Goal: Information Seeking & Learning: Learn about a topic

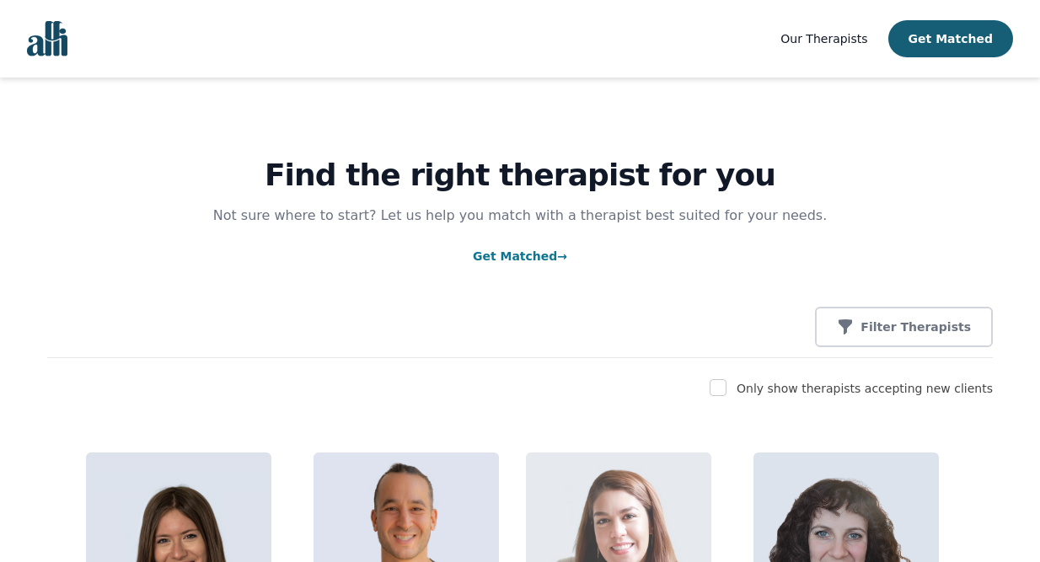
scroll to position [4025, 0]
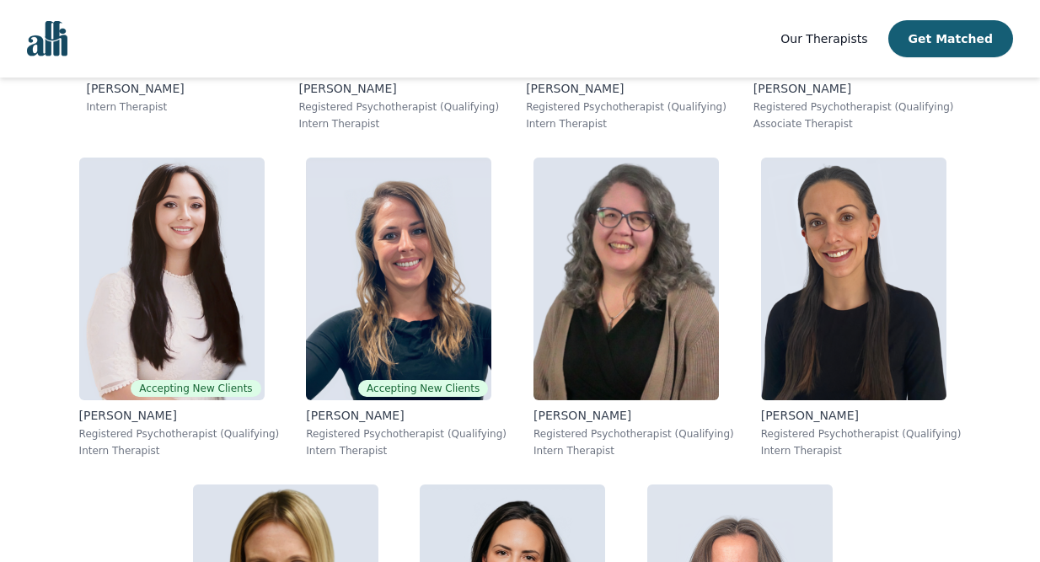
scroll to position [6721, 0]
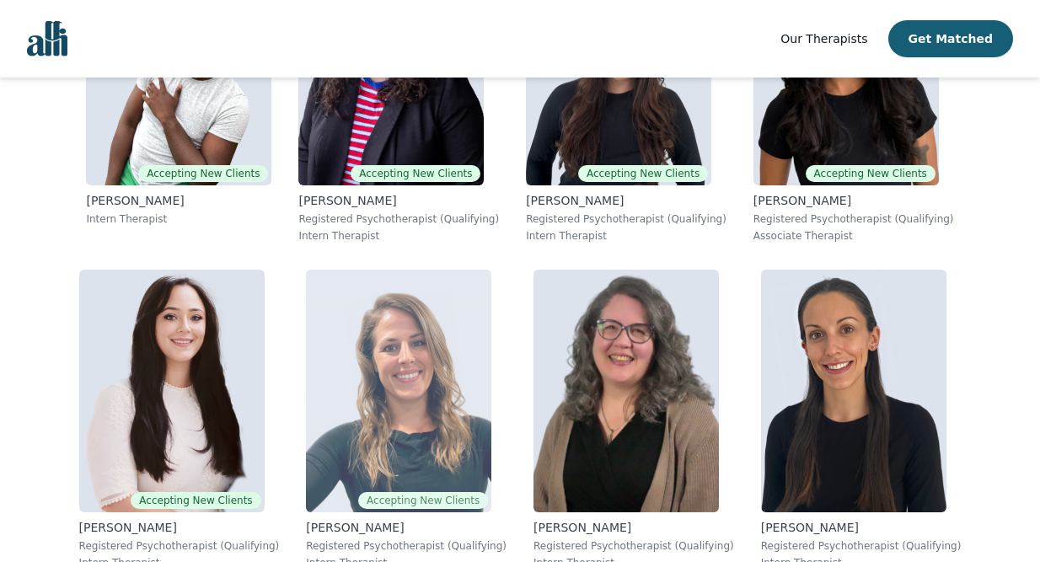
click at [398, 417] on img at bounding box center [398, 391] width 185 height 243
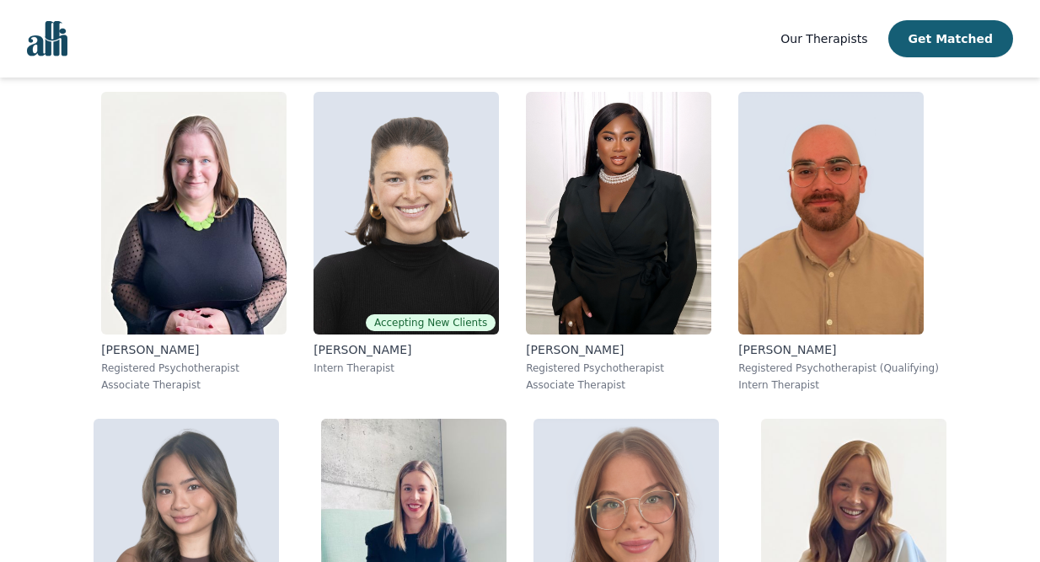
scroll to position [4352, 0]
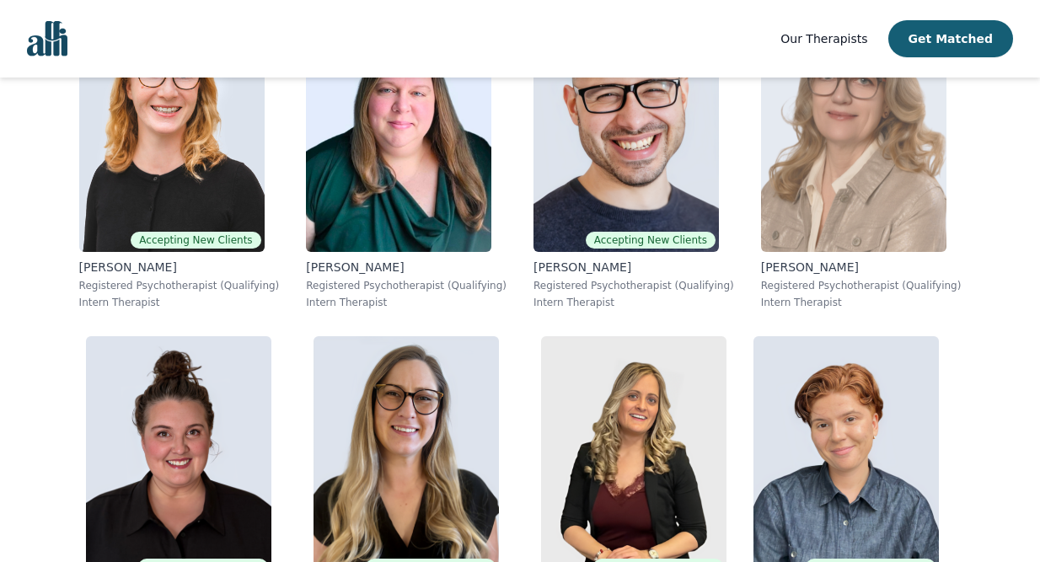
click at [840, 174] on img at bounding box center [853, 130] width 185 height 243
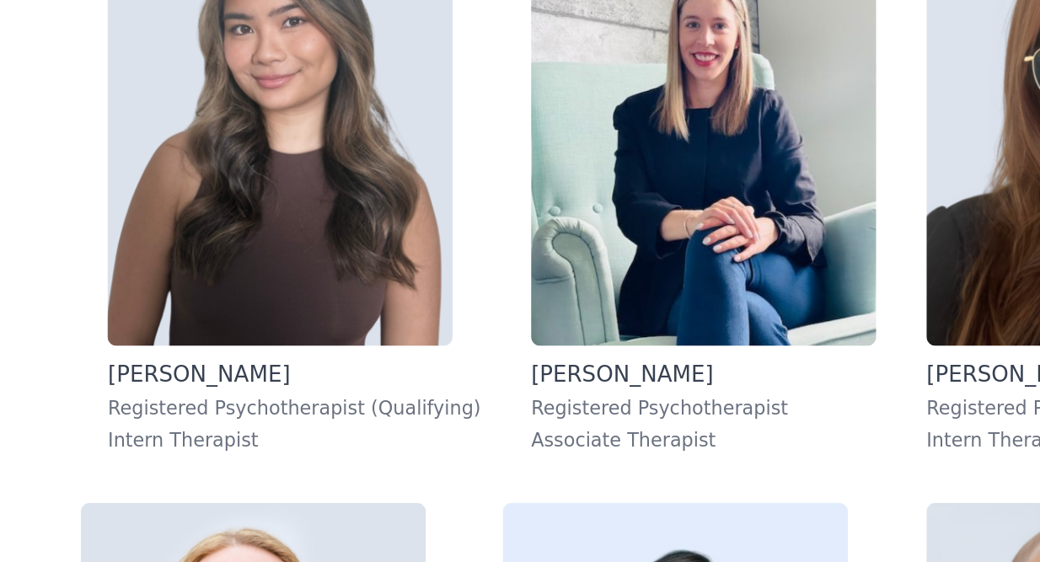
scroll to position [3845, 0]
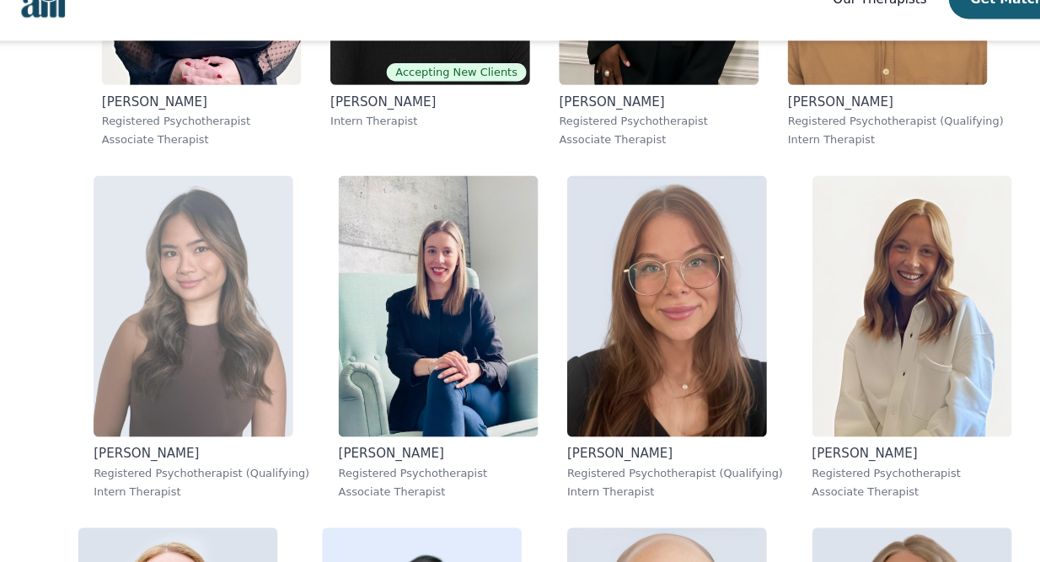
click at [191, 286] on img at bounding box center [186, 324] width 185 height 243
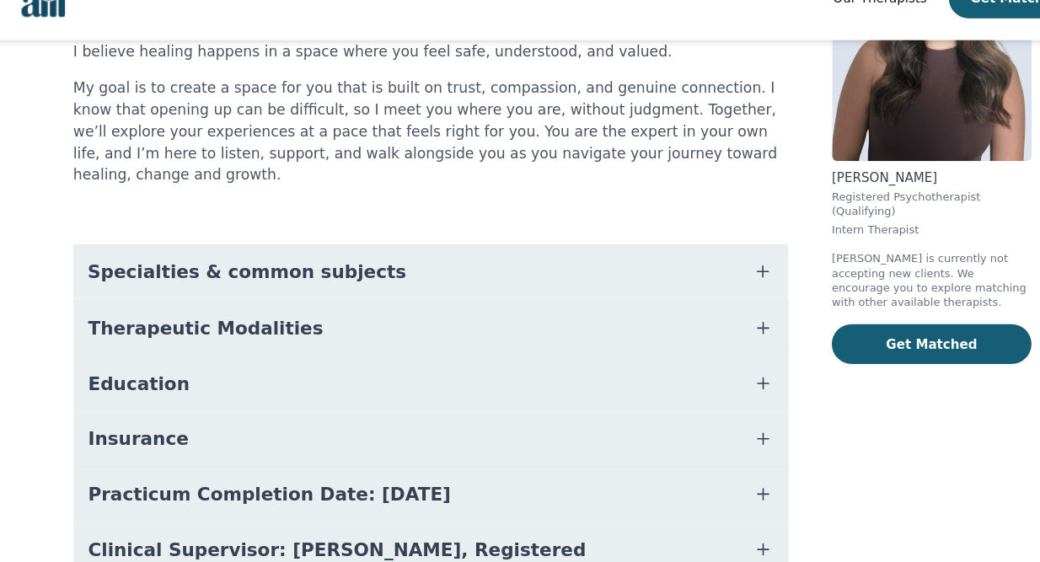
scroll to position [245, 0]
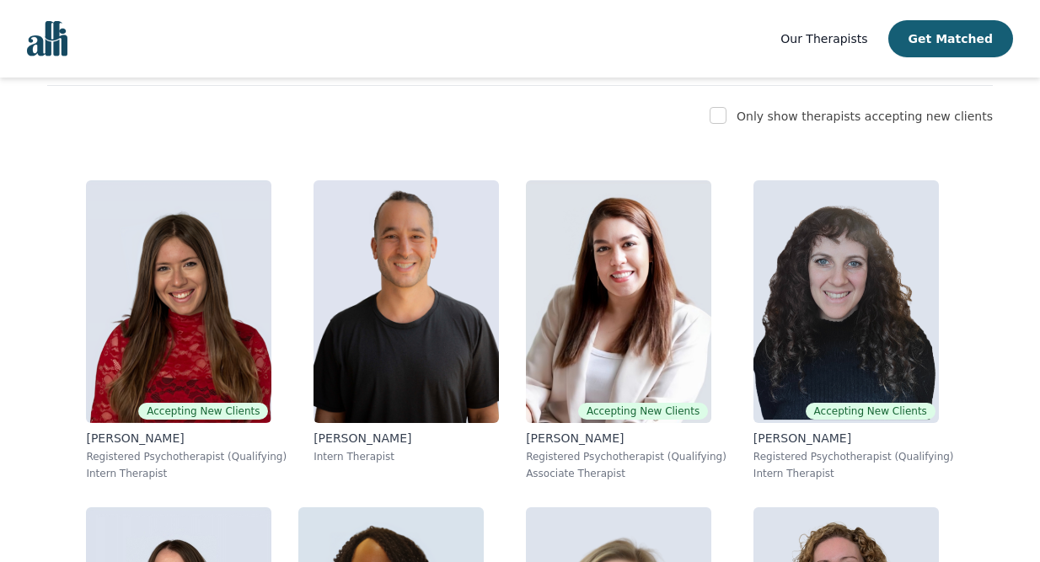
scroll to position [271, 0]
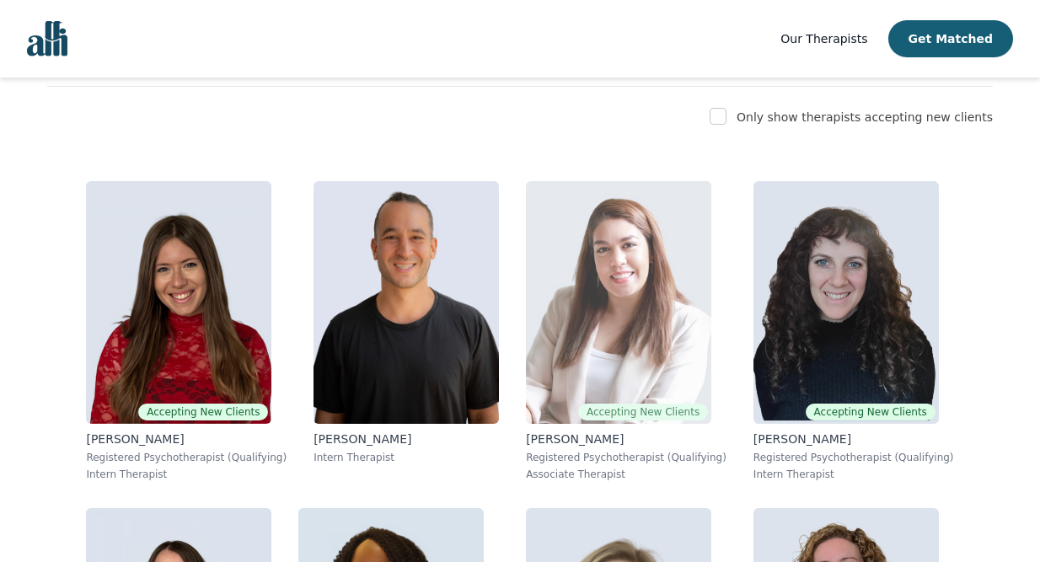
click at [607, 259] on img at bounding box center [618, 302] width 185 height 243
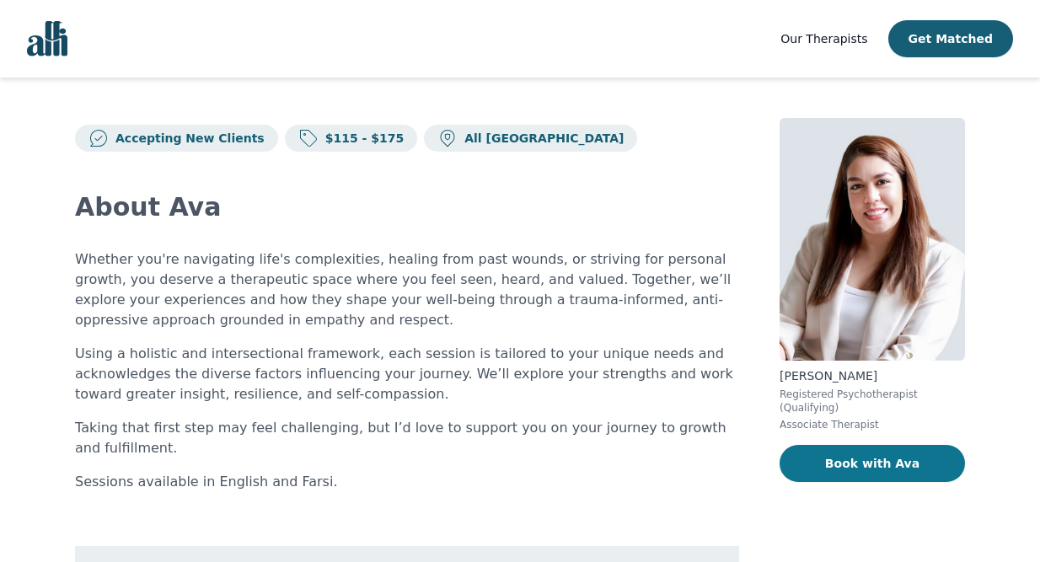
click at [810, 457] on button "Book with Ava" at bounding box center [871, 463] width 185 height 37
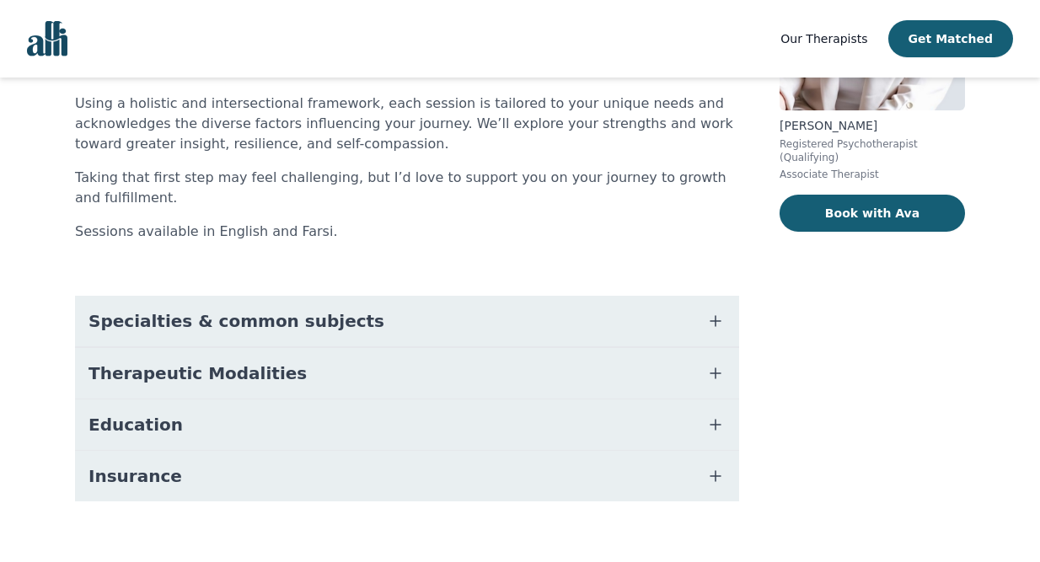
scroll to position [264, 0]
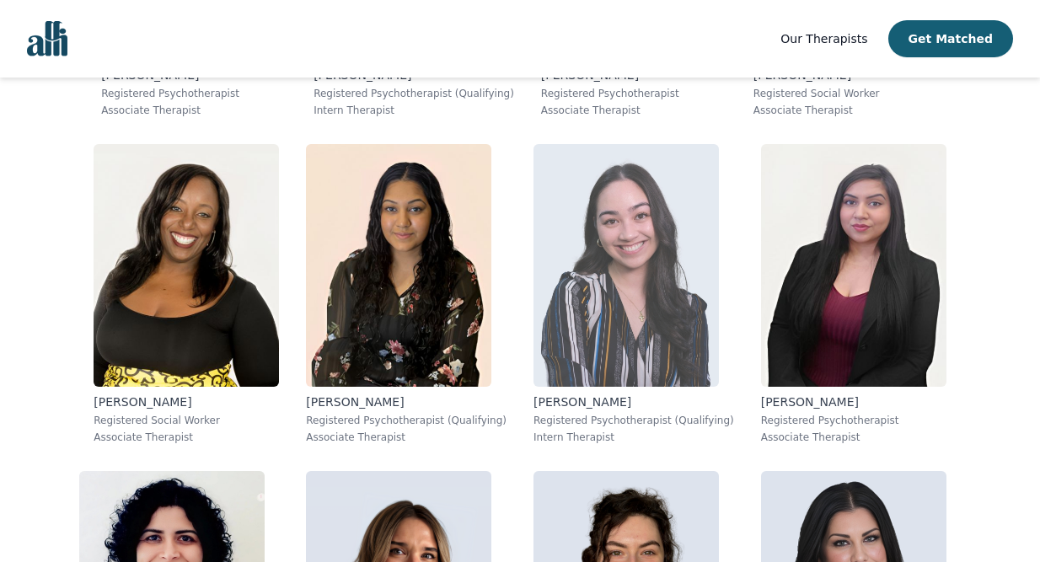
click at [618, 296] on img at bounding box center [625, 265] width 185 height 243
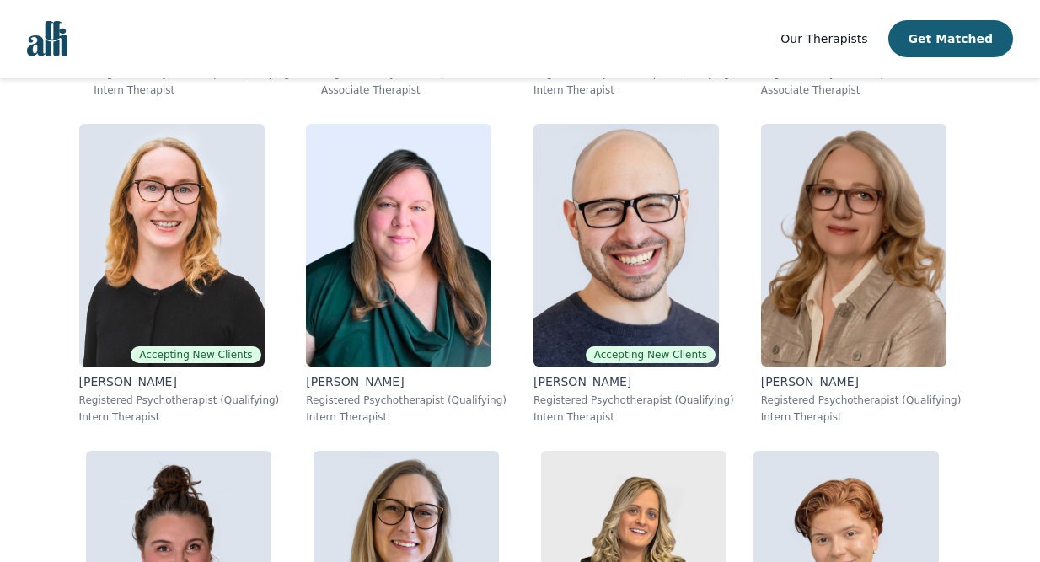
scroll to position [4580, 0]
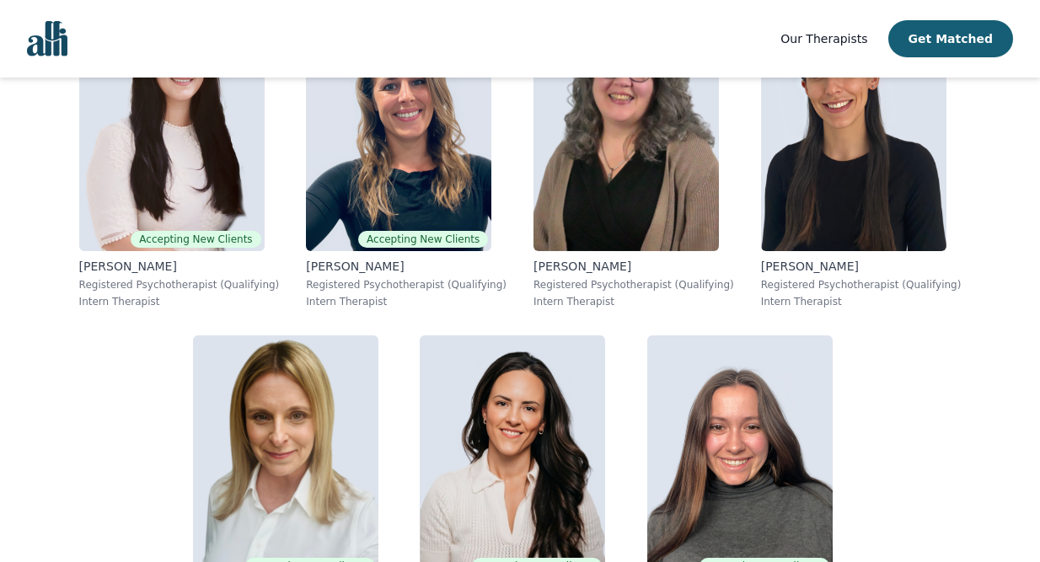
click at [618, 296] on p "Intern Therapist" at bounding box center [633, 301] width 201 height 13
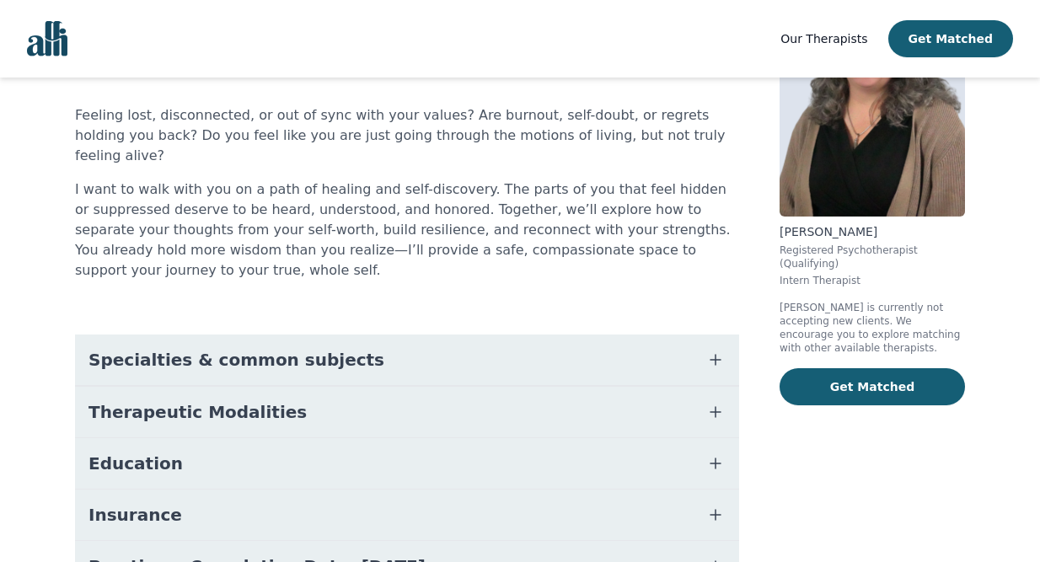
scroll to position [146, 0]
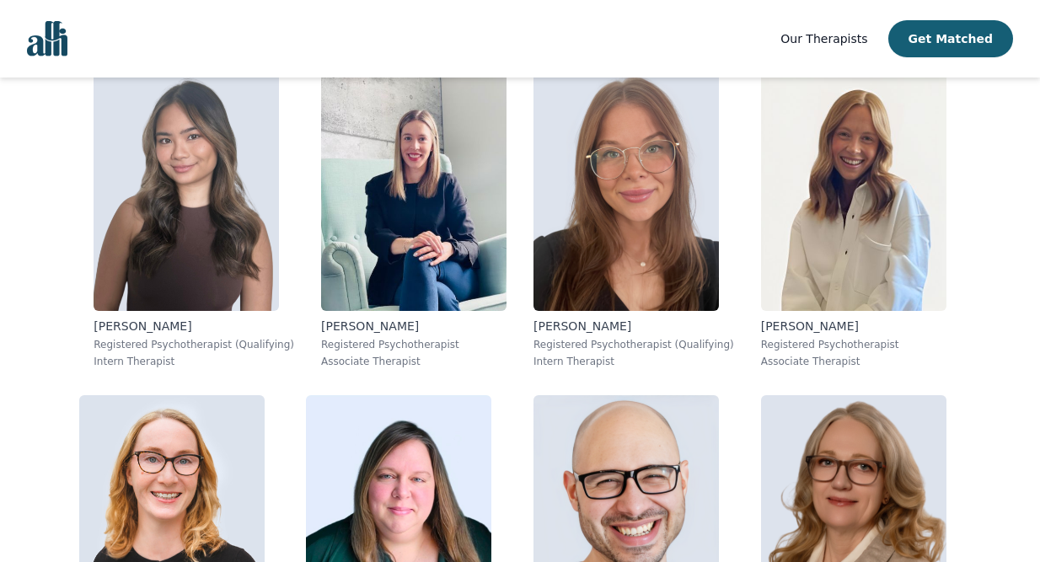
scroll to position [3978, 0]
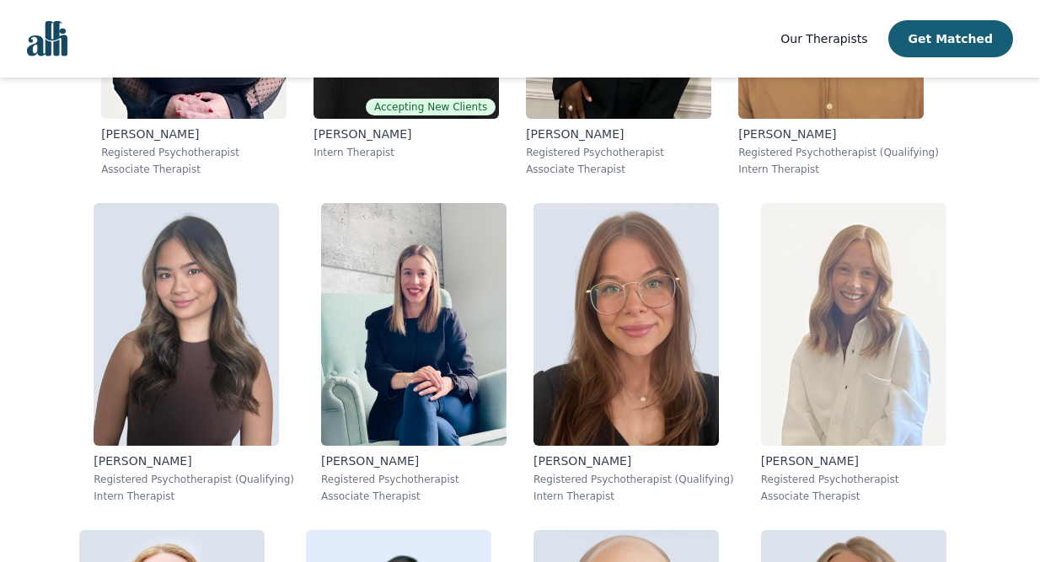
click at [842, 262] on img at bounding box center [853, 324] width 185 height 243
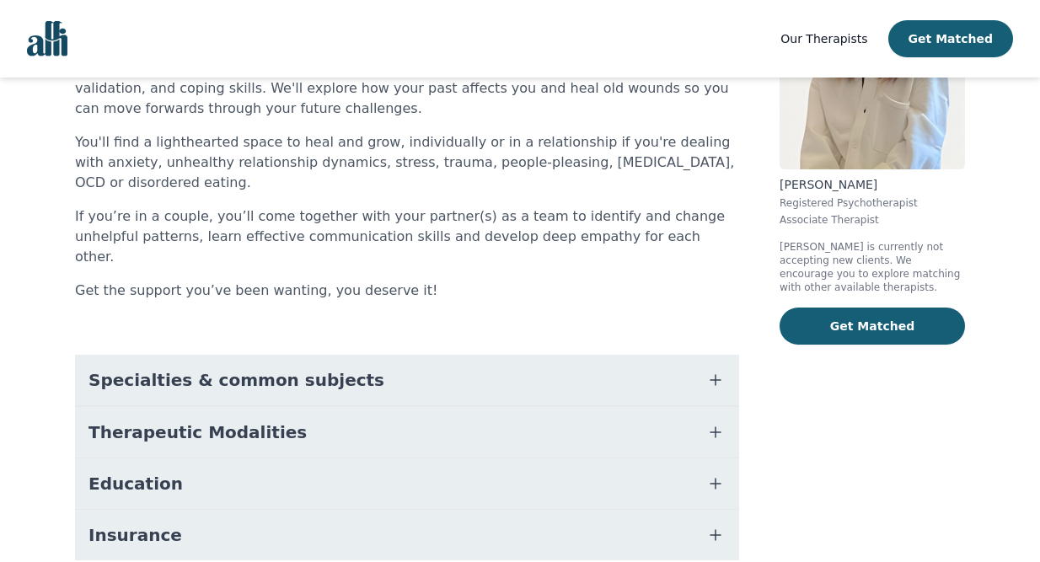
scroll to position [190, 0]
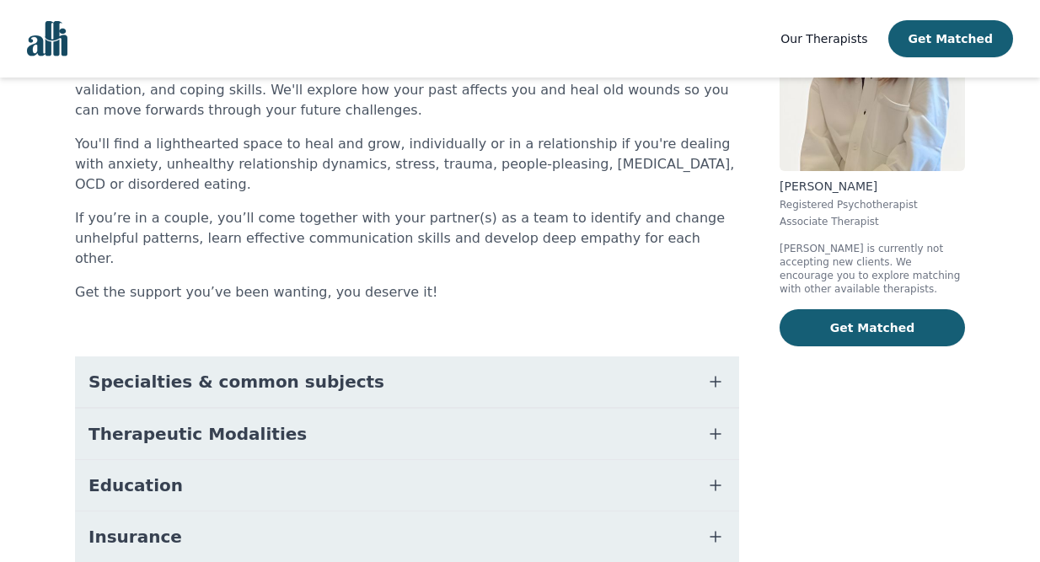
click at [618, 356] on button "Specialties & common subjects" at bounding box center [407, 381] width 664 height 51
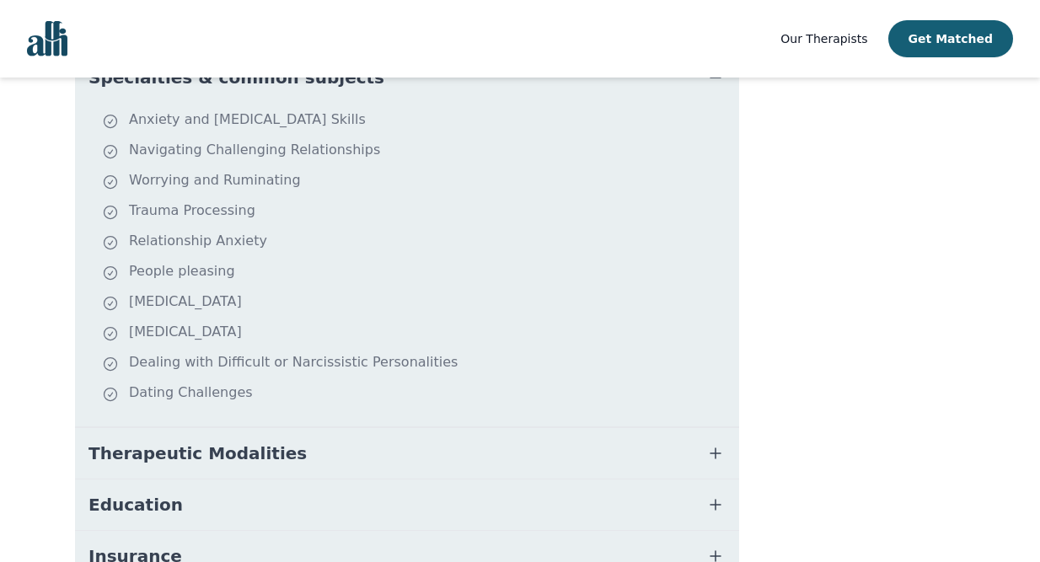
scroll to position [518, 0]
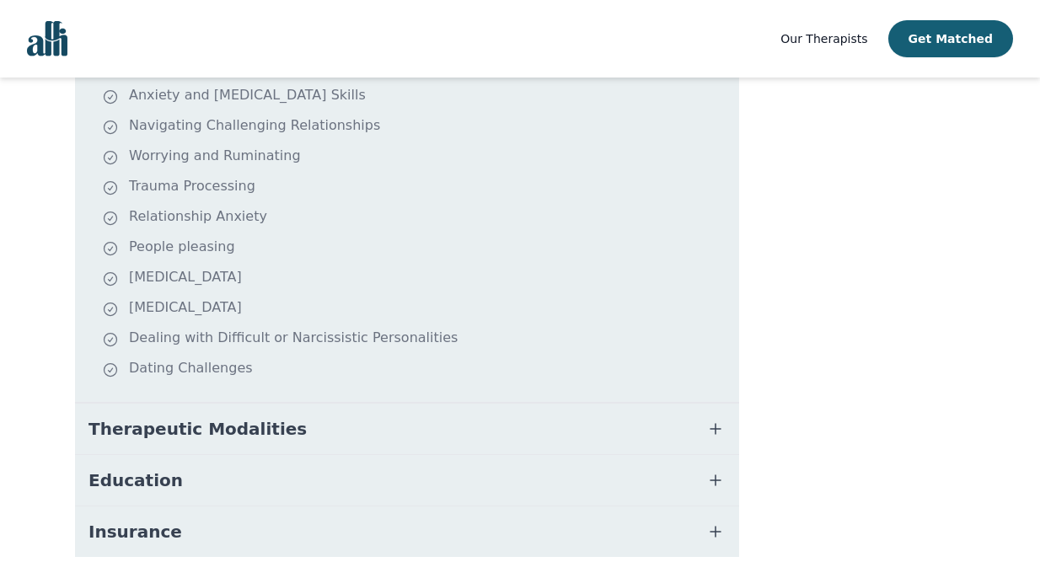
click at [564, 404] on button "Therapeutic Modalities" at bounding box center [407, 429] width 664 height 51
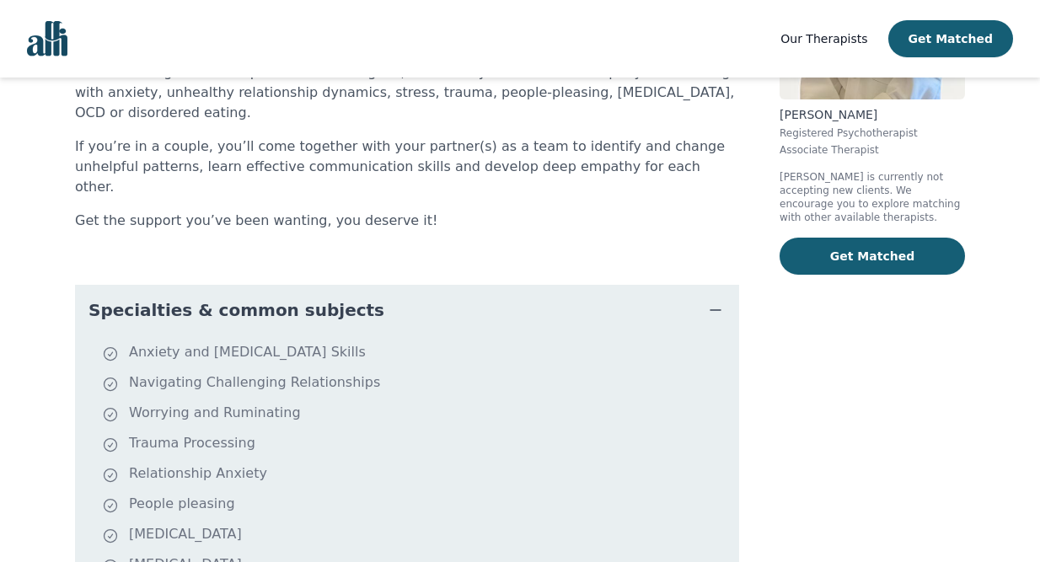
scroll to position [0, 0]
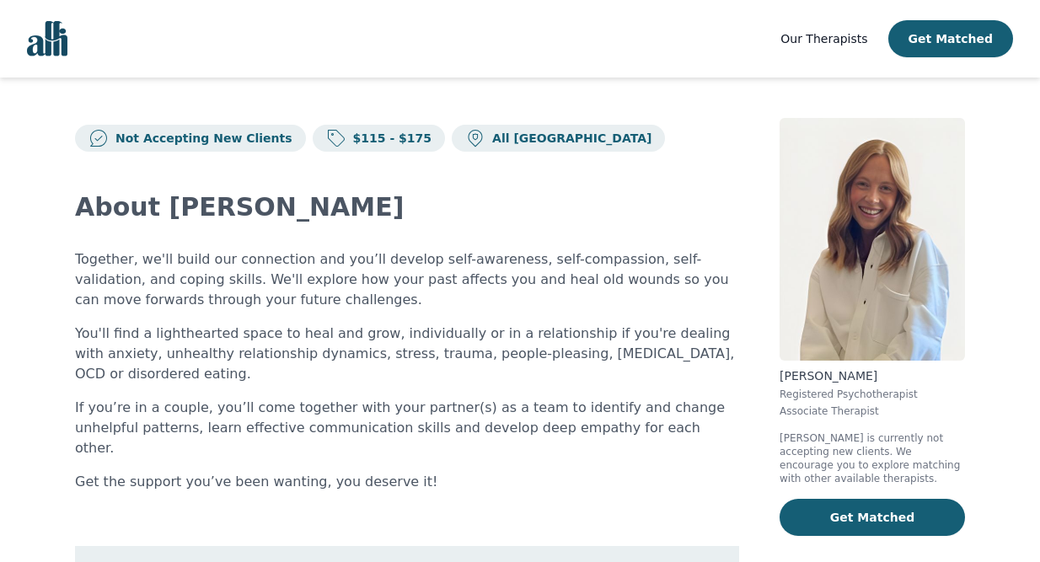
click at [518, 546] on button "Specialties & common subjects" at bounding box center [407, 571] width 664 height 51
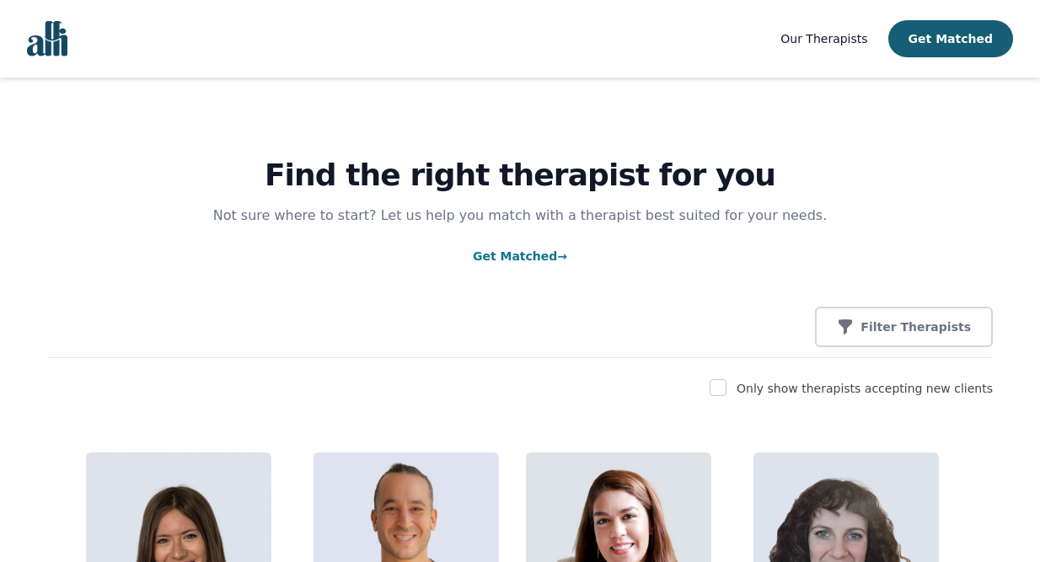
click at [832, 32] on span "Our Therapists" at bounding box center [823, 38] width 87 height 13
click at [62, 34] on img "Global" at bounding box center [47, 38] width 40 height 35
